Goal: Task Accomplishment & Management: Manage account settings

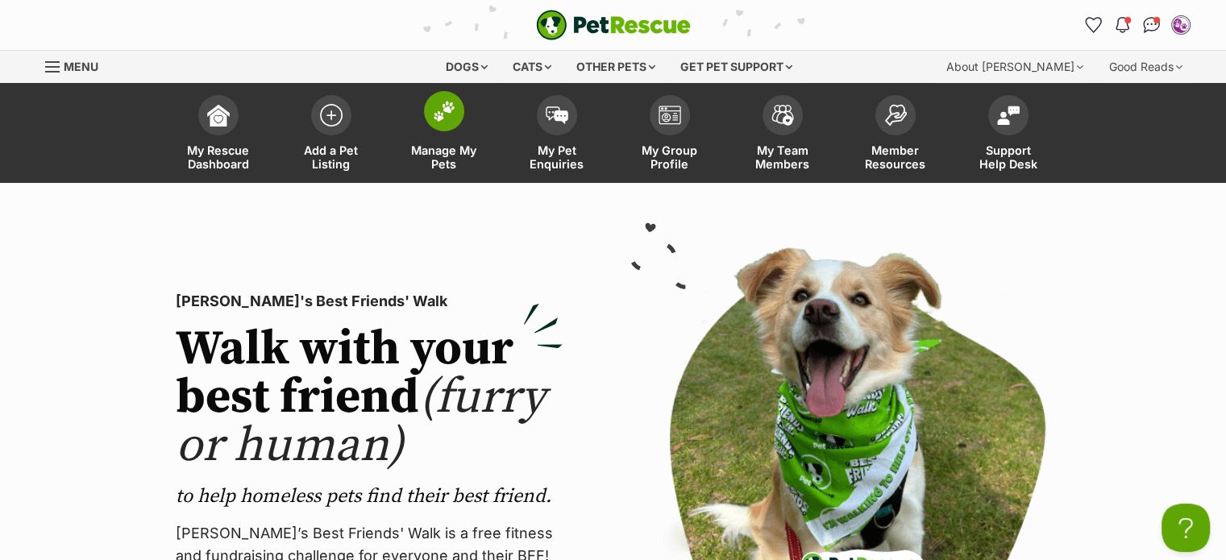
click at [453, 127] on span at bounding box center [444, 111] width 40 height 40
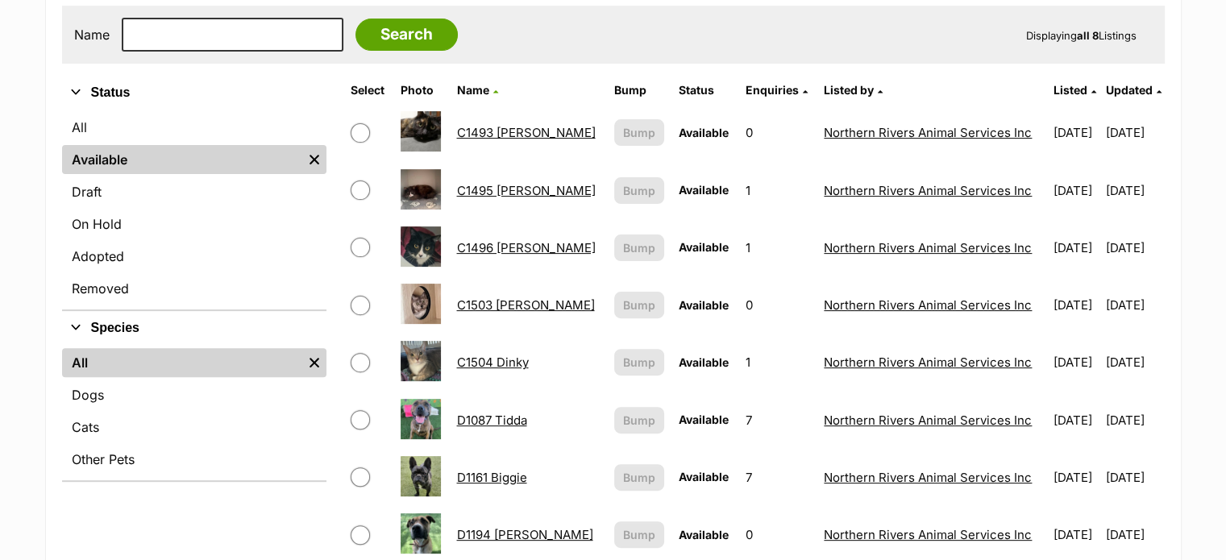
scroll to position [403, 0]
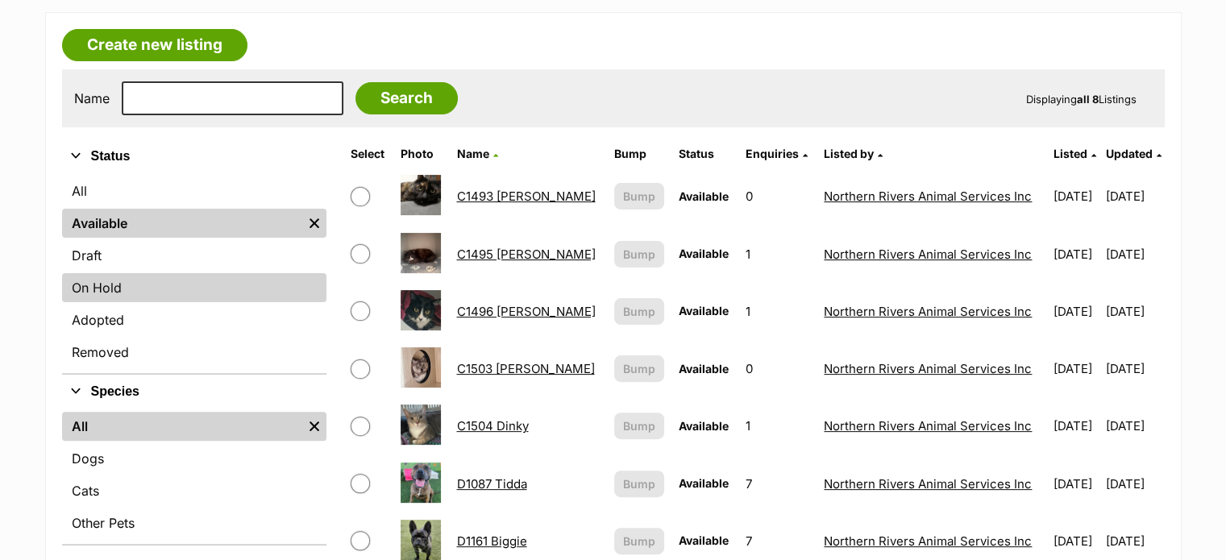
click at [143, 287] on link "On Hold" at bounding box center [194, 287] width 264 height 29
